Goal: Task Accomplishment & Management: Use online tool/utility

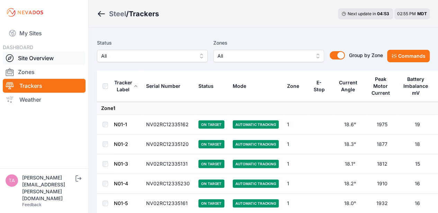
click at [56, 58] on link "Site Overview" at bounding box center [44, 58] width 83 height 14
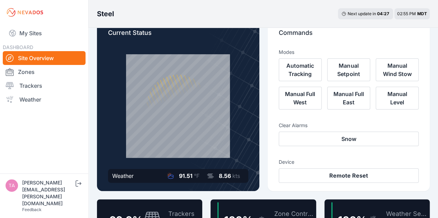
scroll to position [16, 0]
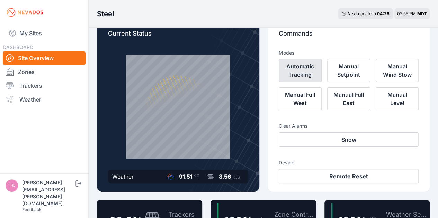
click at [300, 67] on button "Automatic Tracking" at bounding box center [300, 70] width 43 height 23
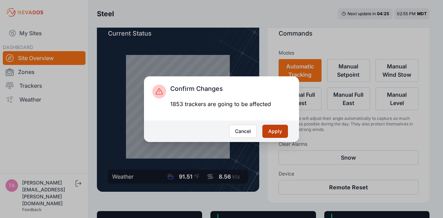
click at [272, 131] on button "Apply" at bounding box center [275, 131] width 26 height 13
